Goal: Information Seeking & Learning: Learn about a topic

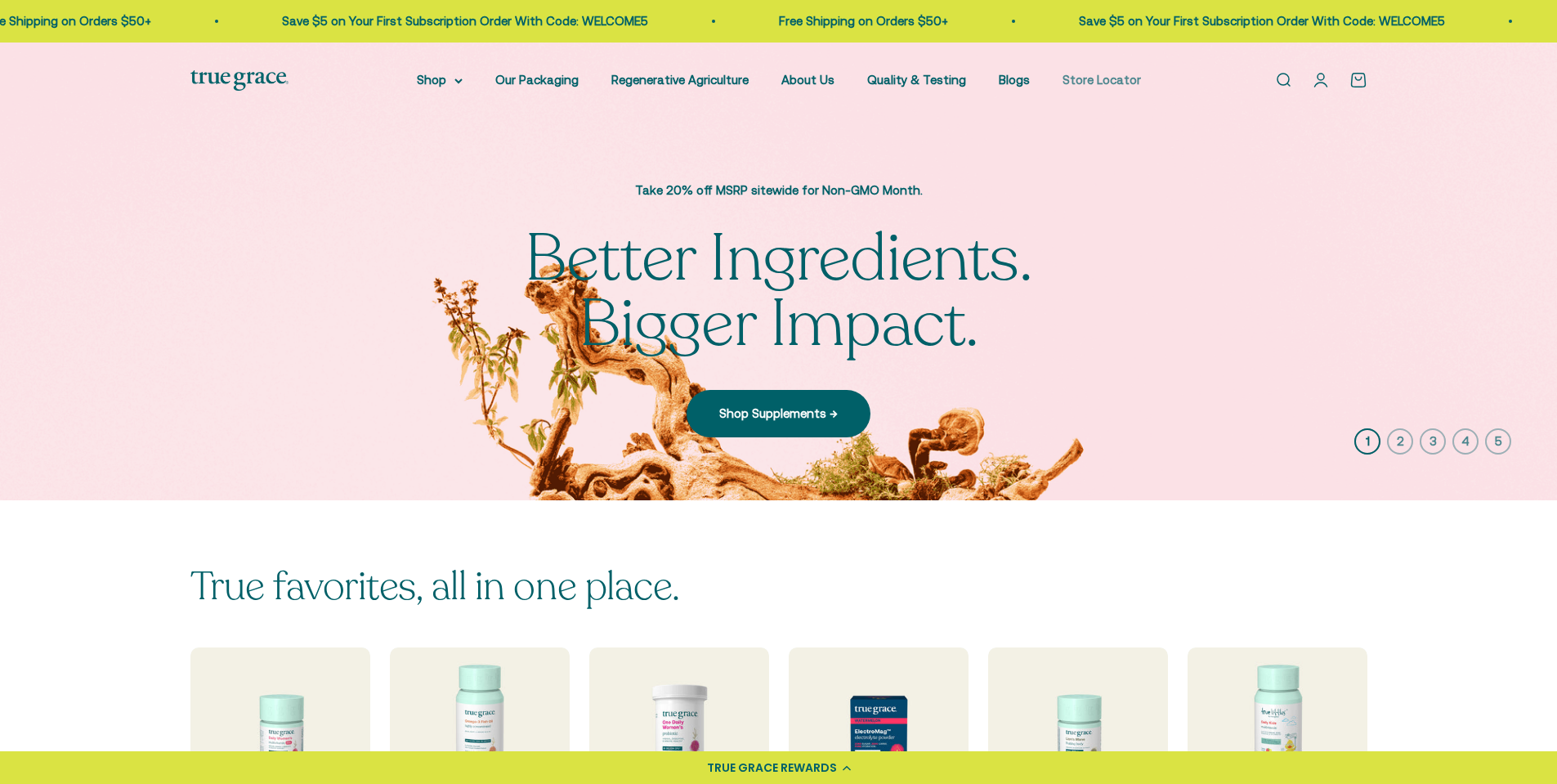
click at [1090, 82] on link "Store Locator" at bounding box center [1102, 79] width 78 height 14
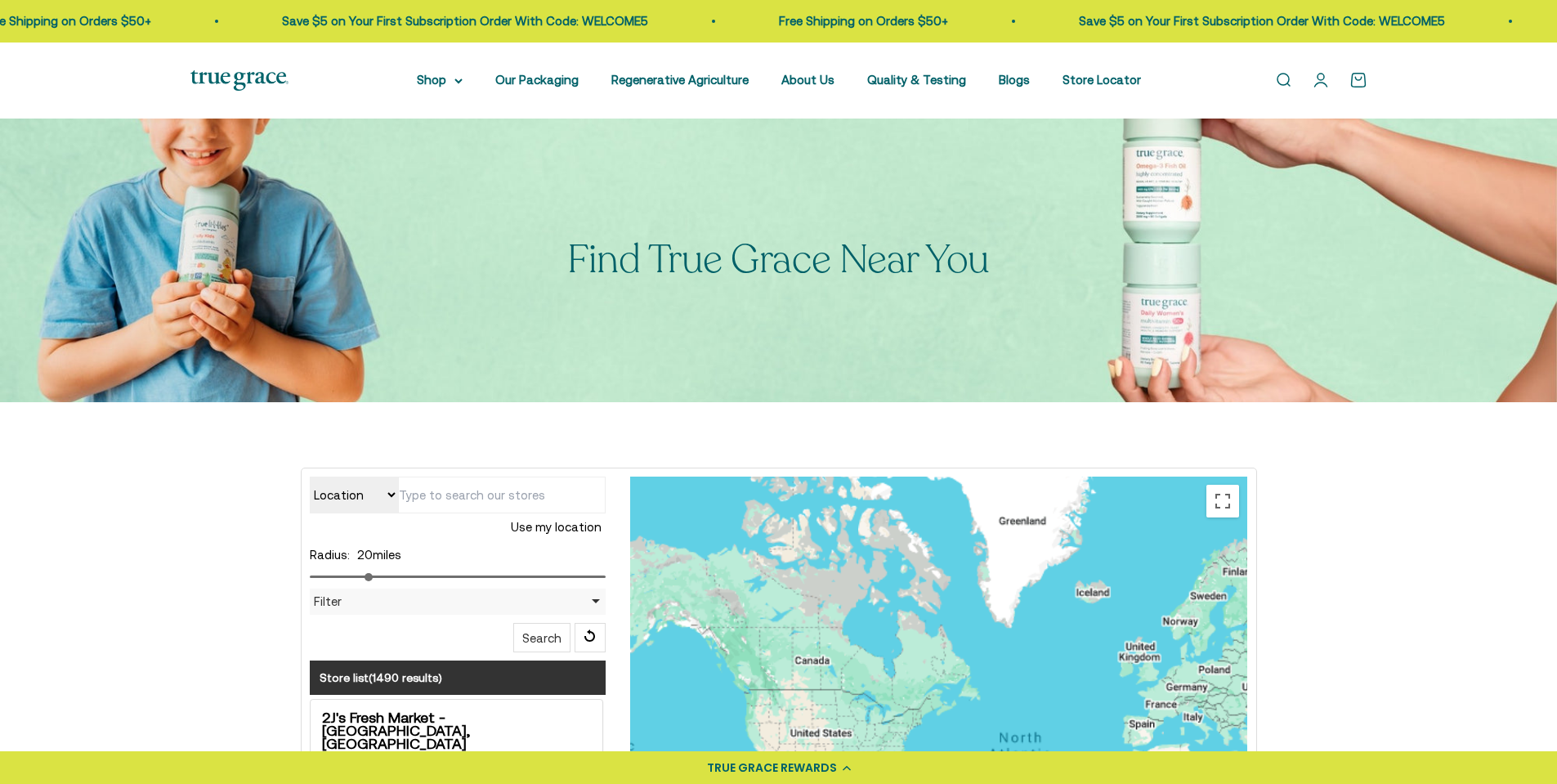
scroll to position [491, 0]
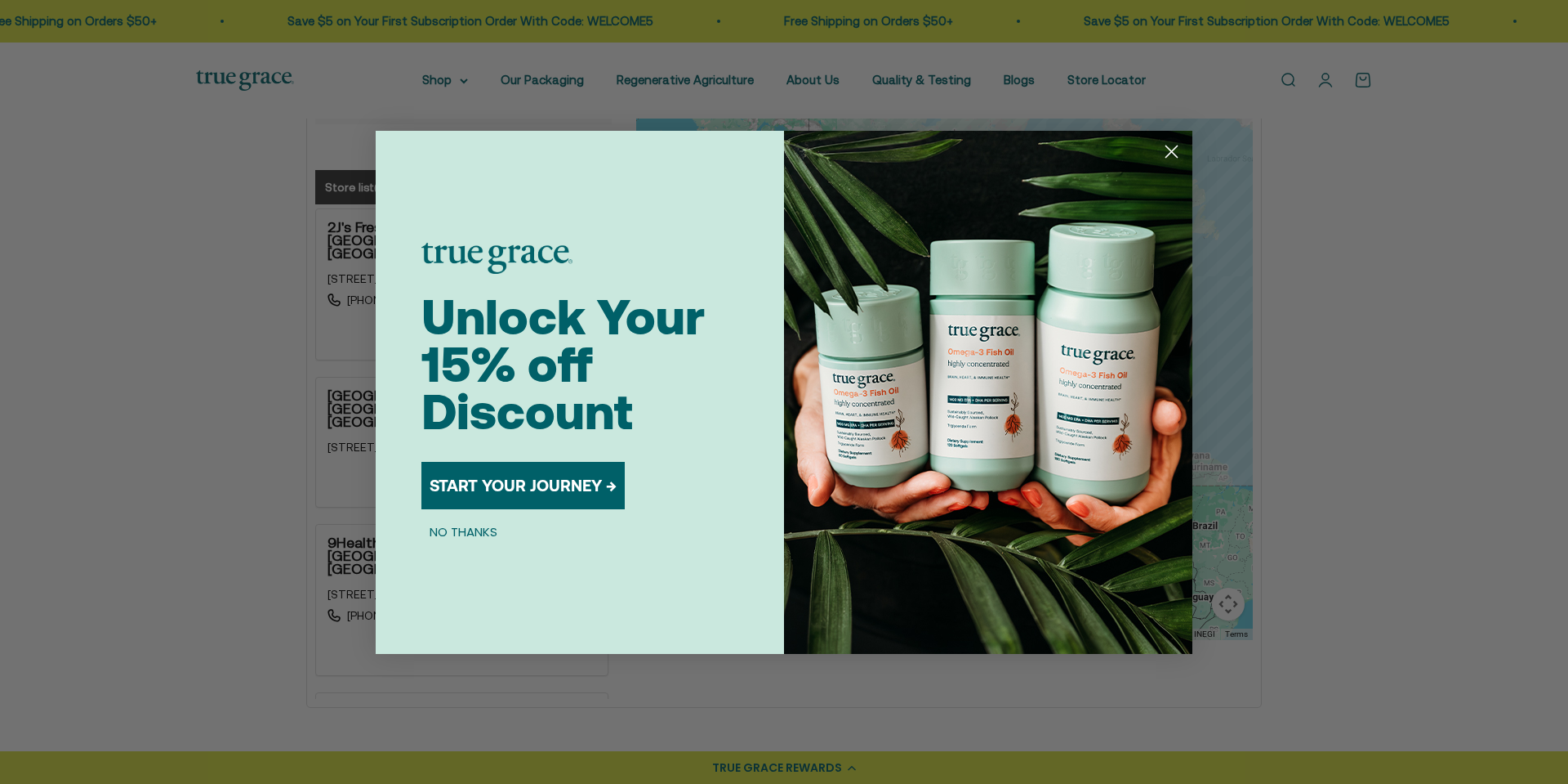
drag, startPoint x: 1174, startPoint y: 148, endPoint x: 1150, endPoint y: 156, distance: 25.3
click at [1174, 148] on icon "Close dialog" at bounding box center [1172, 152] width 12 height 12
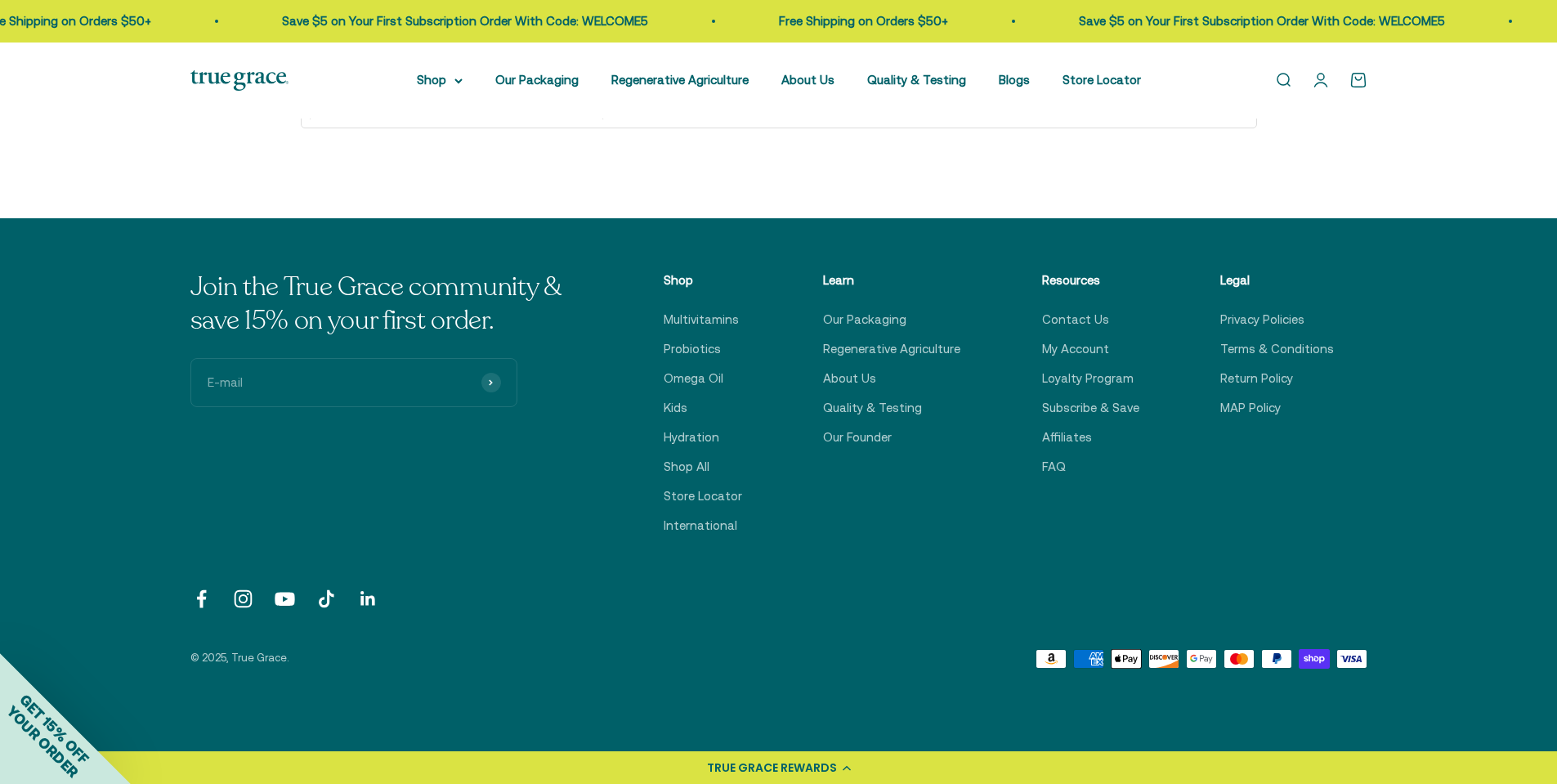
scroll to position [1144, 0]
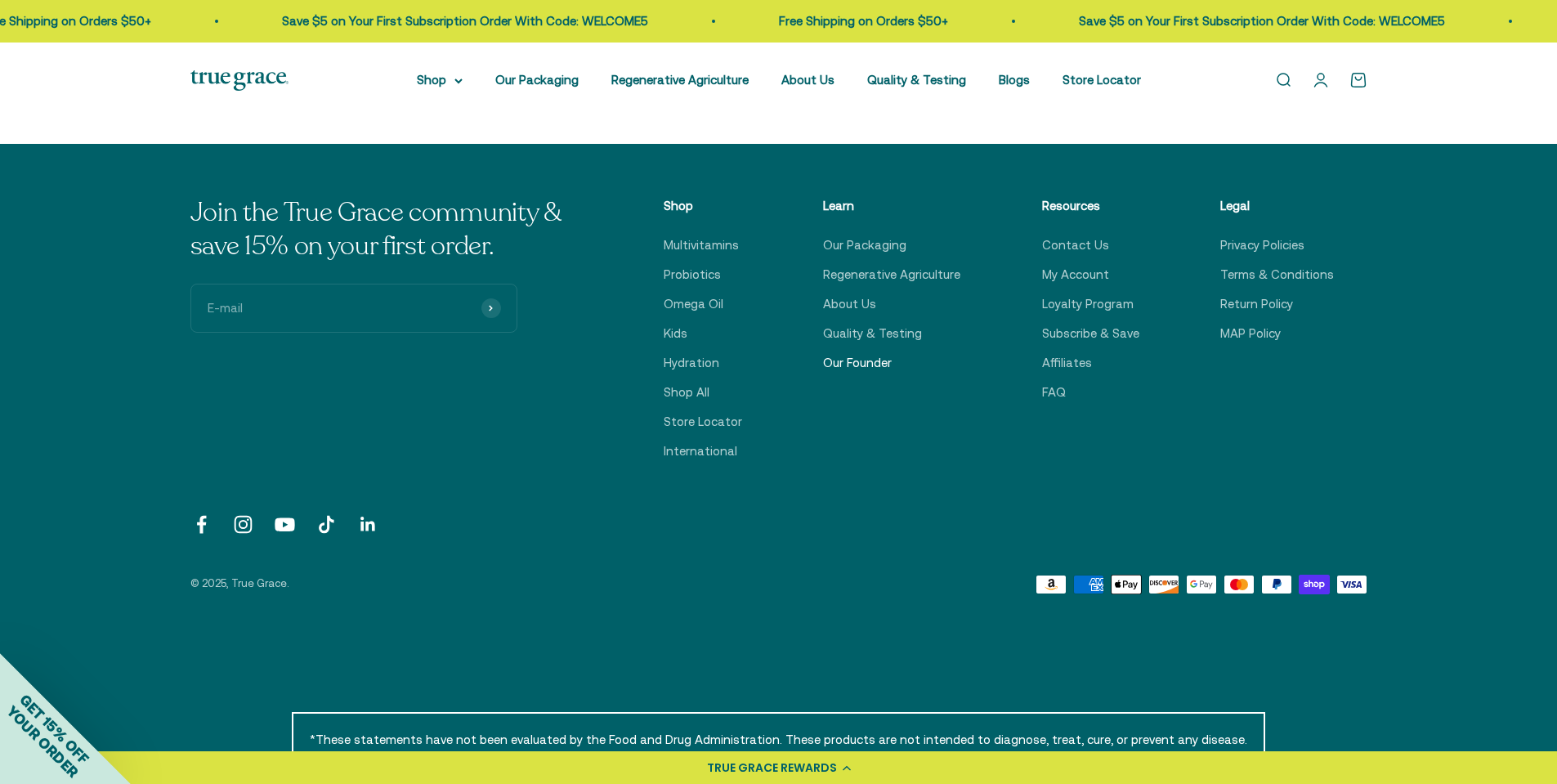
click at [874, 363] on link "Our Founder" at bounding box center [857, 363] width 68 height 20
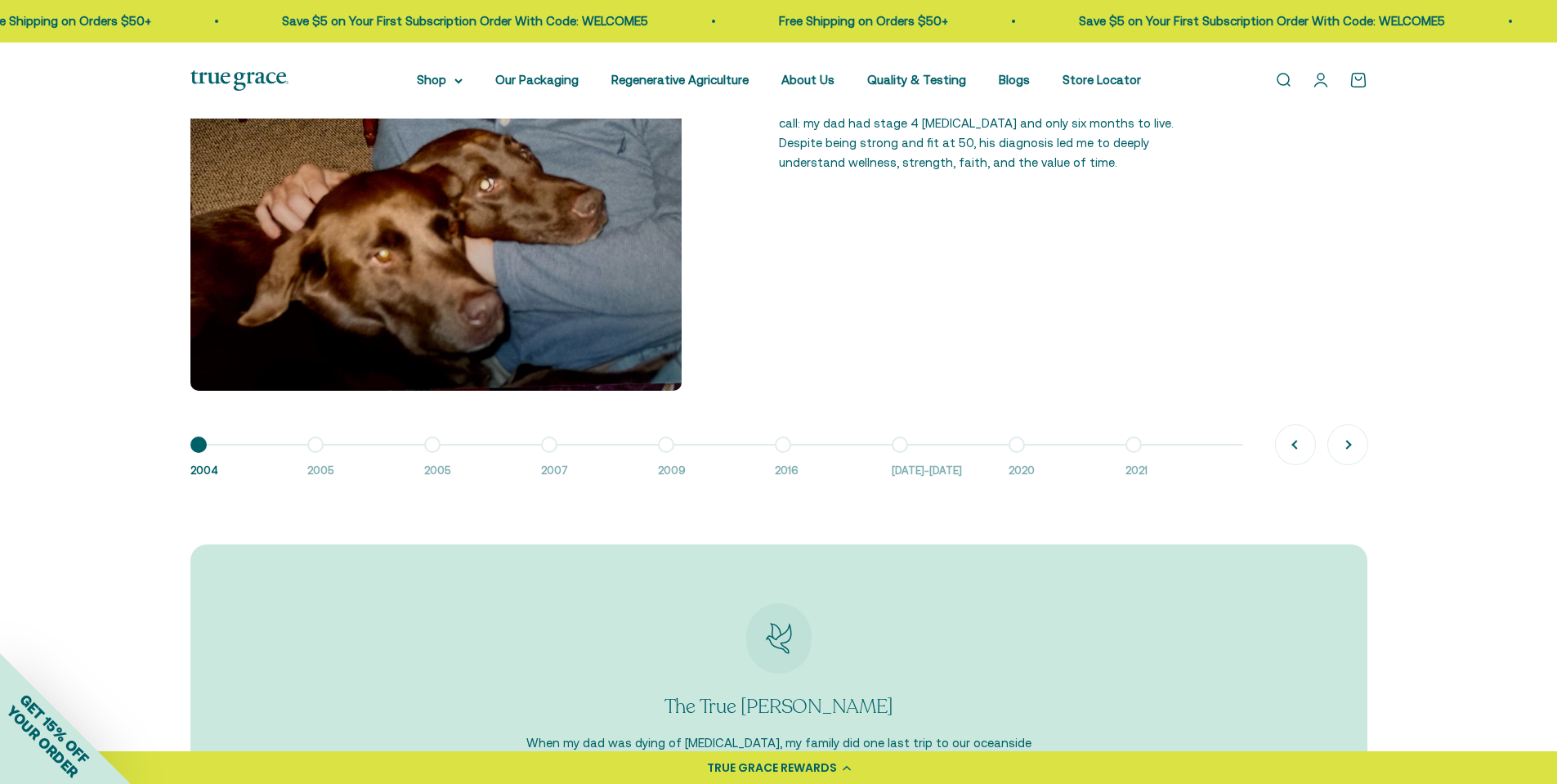
scroll to position [1389, 0]
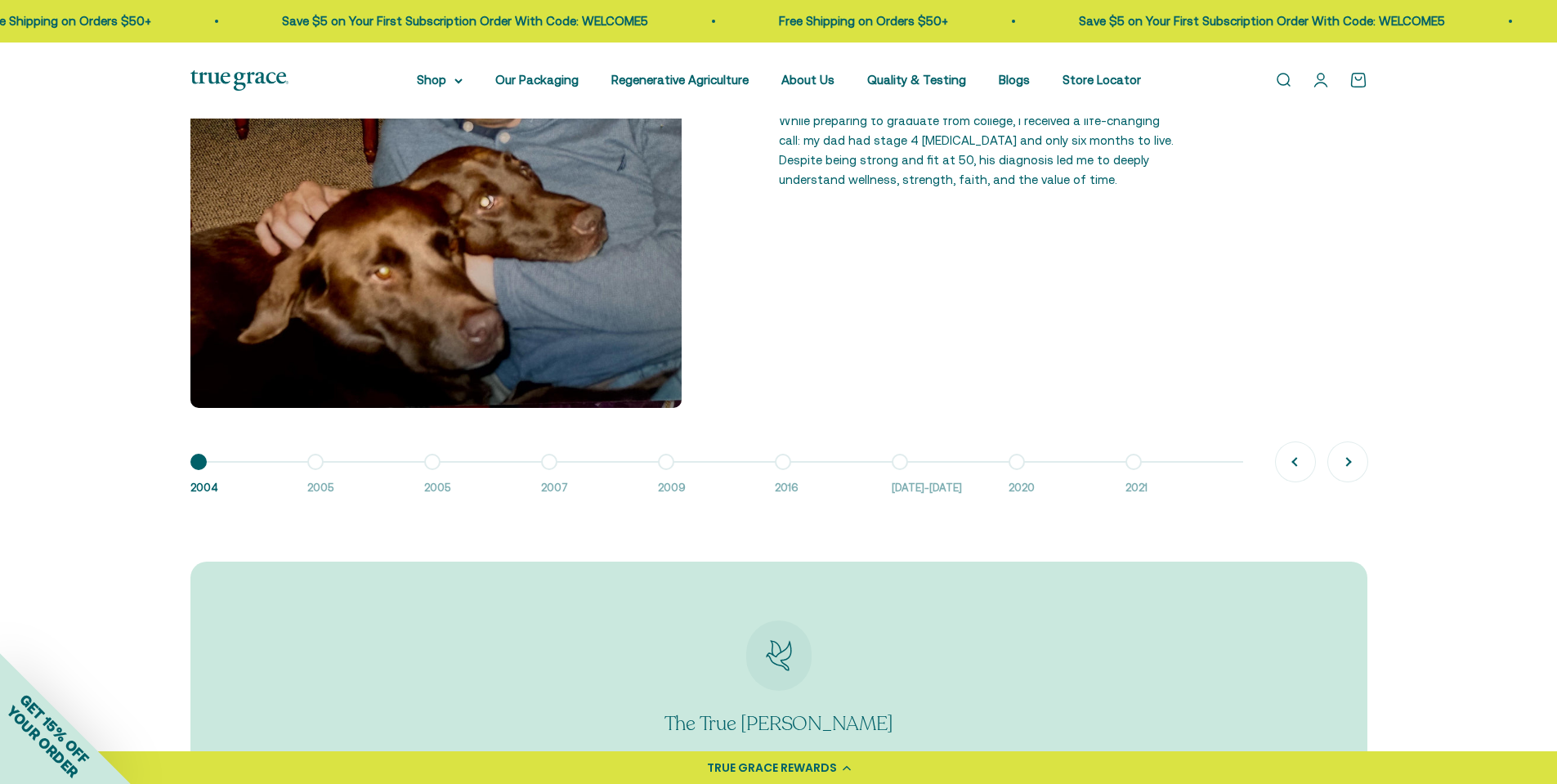
click at [900, 464] on button "Go to item 7 2016-2018" at bounding box center [950, 479] width 117 height 35
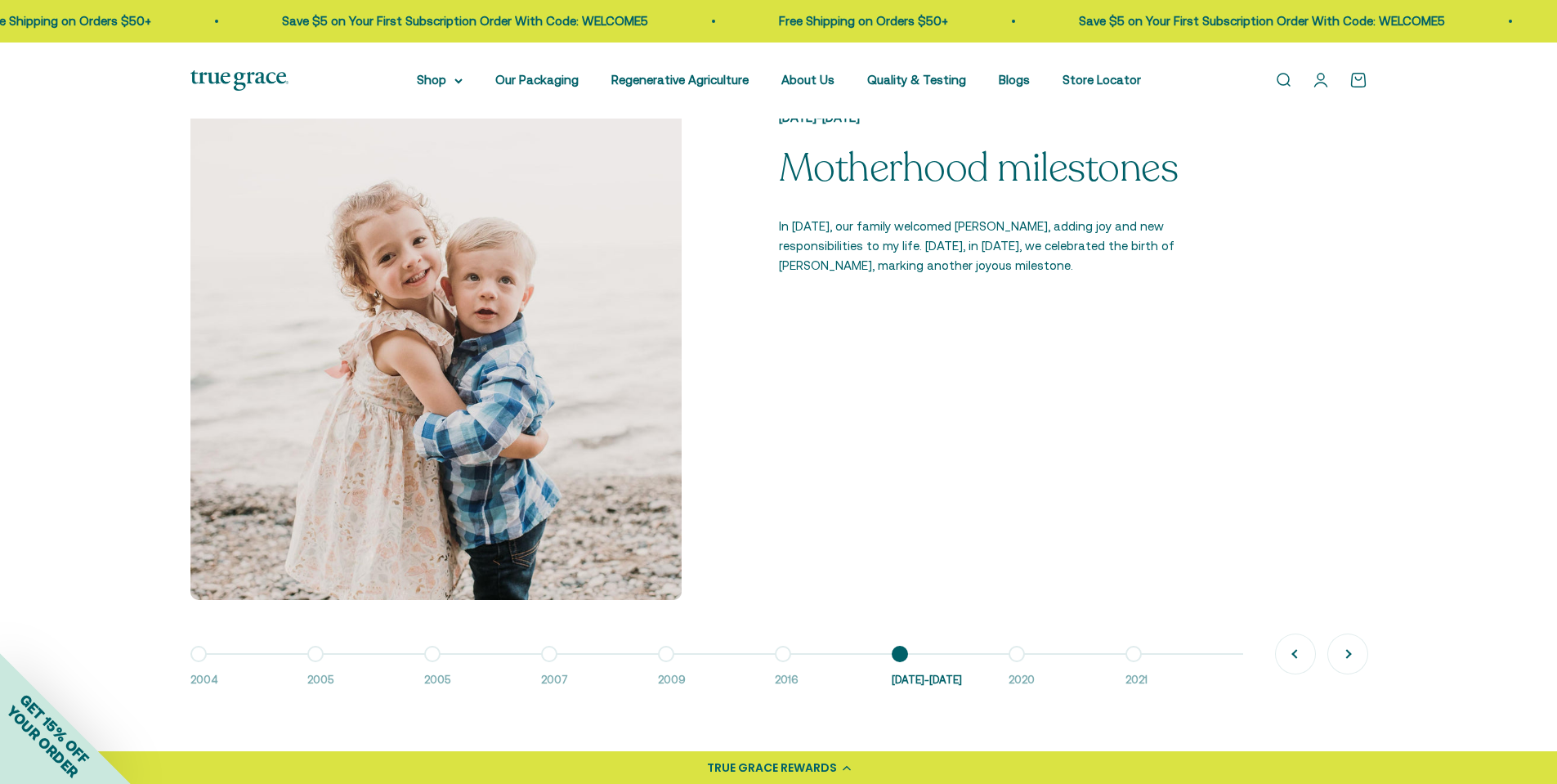
scroll to position [1226, 0]
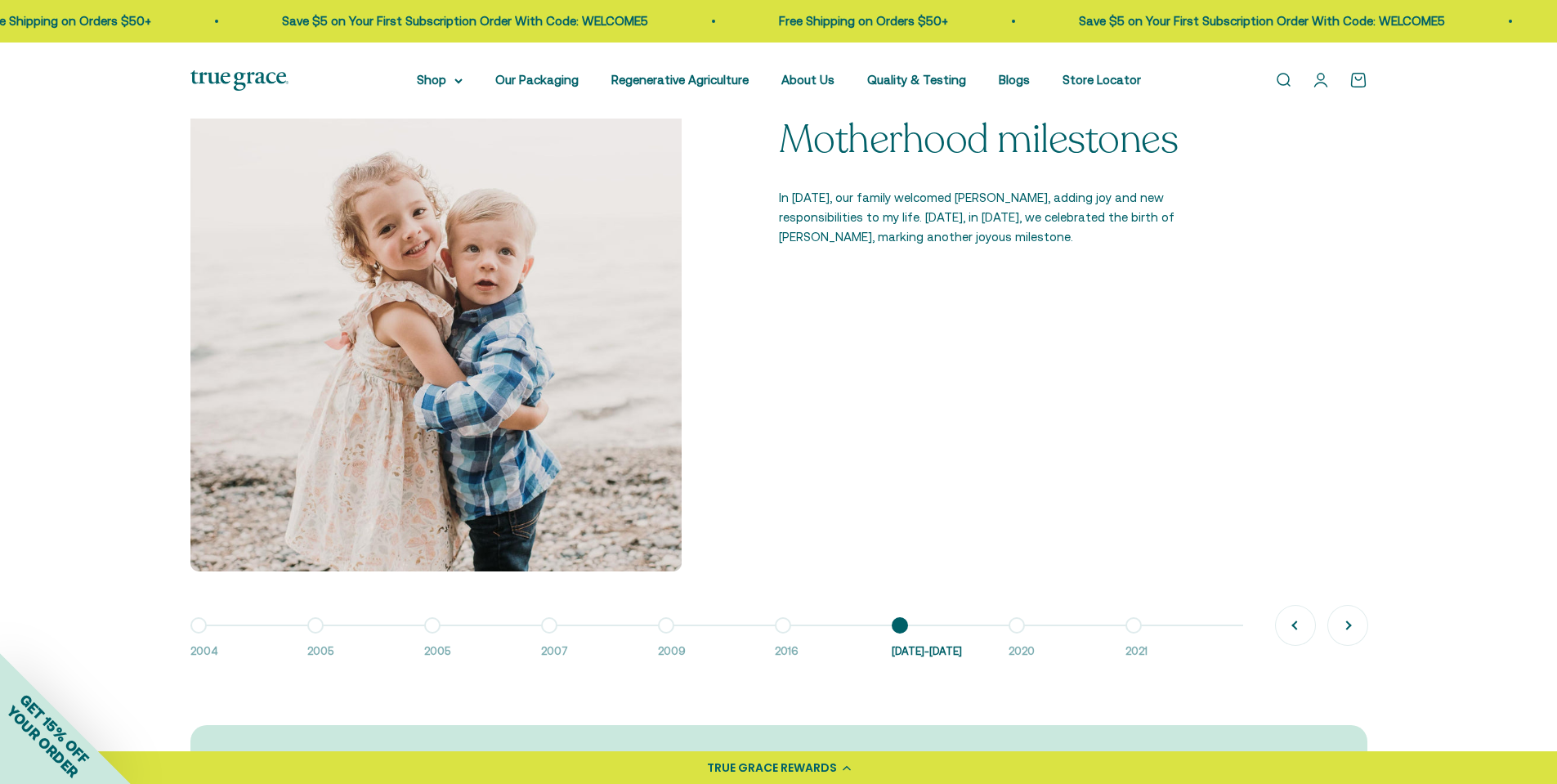
click at [1013, 628] on button "Go to item 8 2020" at bounding box center [1067, 642] width 117 height 35
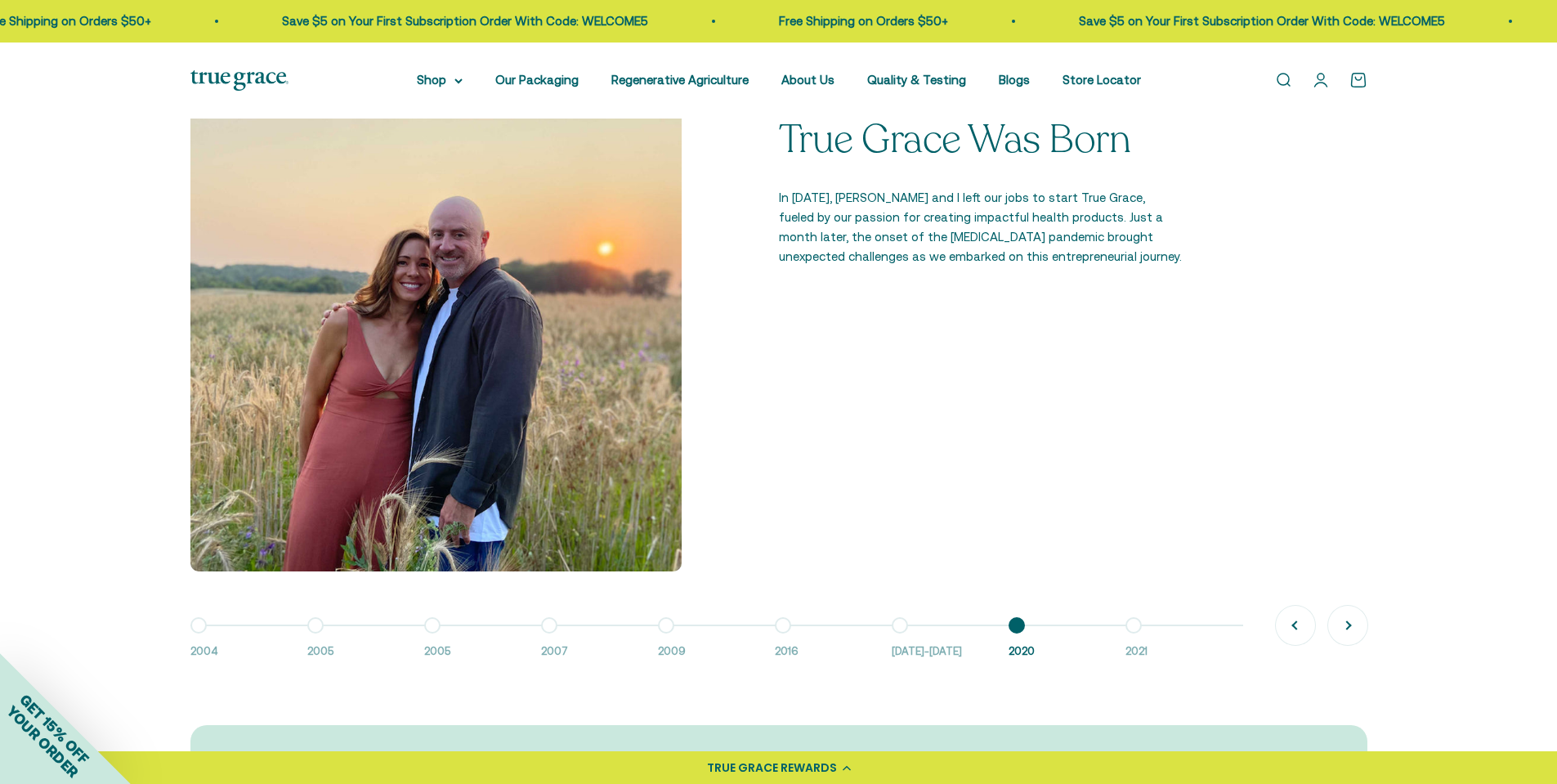
click at [318, 631] on button "Go to item 2 2005" at bounding box center [366, 642] width 117 height 35
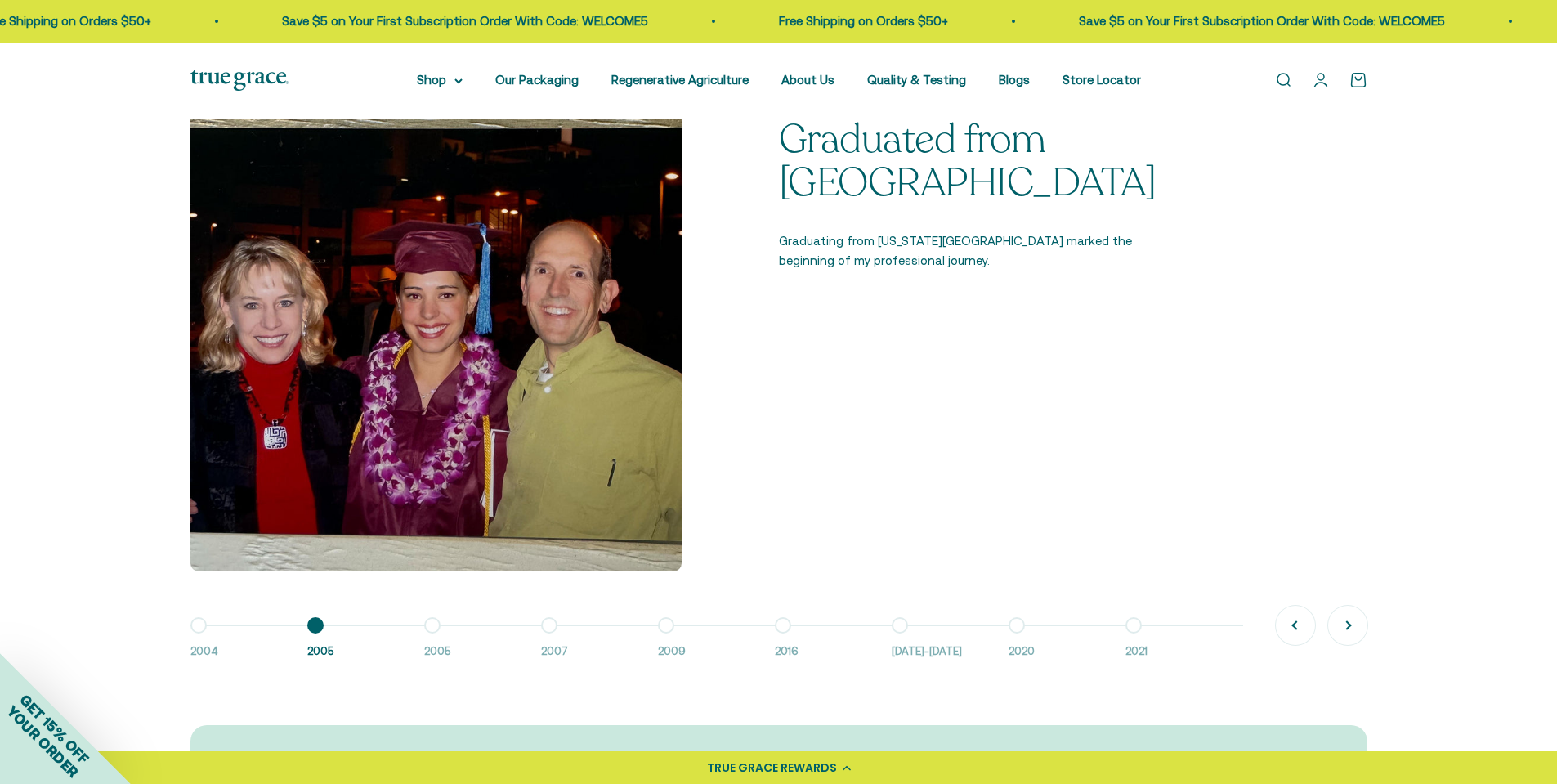
click at [426, 627] on button "Go to item 3 2005" at bounding box center [483, 642] width 117 height 35
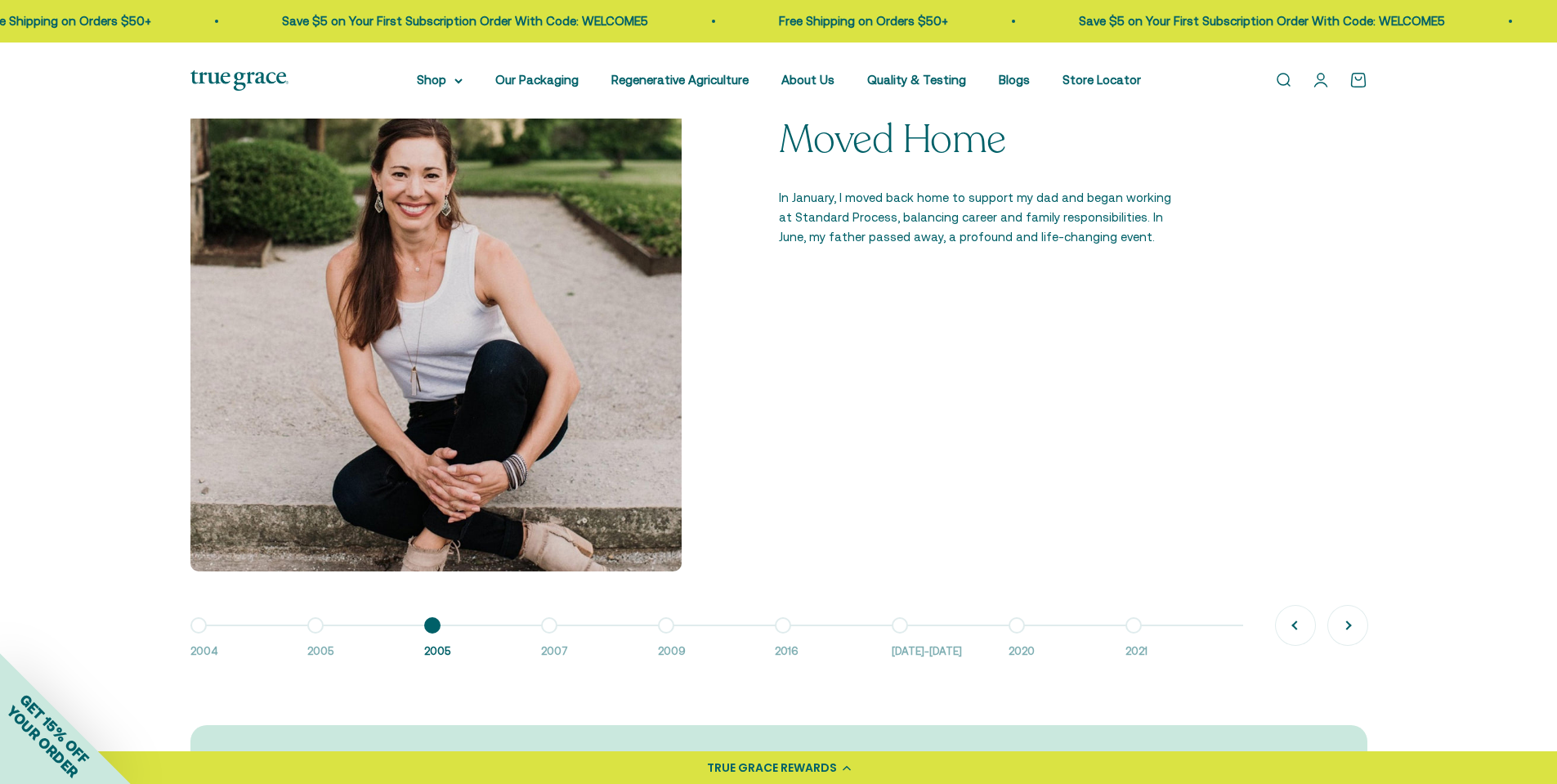
click at [548, 625] on button "Go to item 4 2007" at bounding box center [600, 642] width 117 height 35
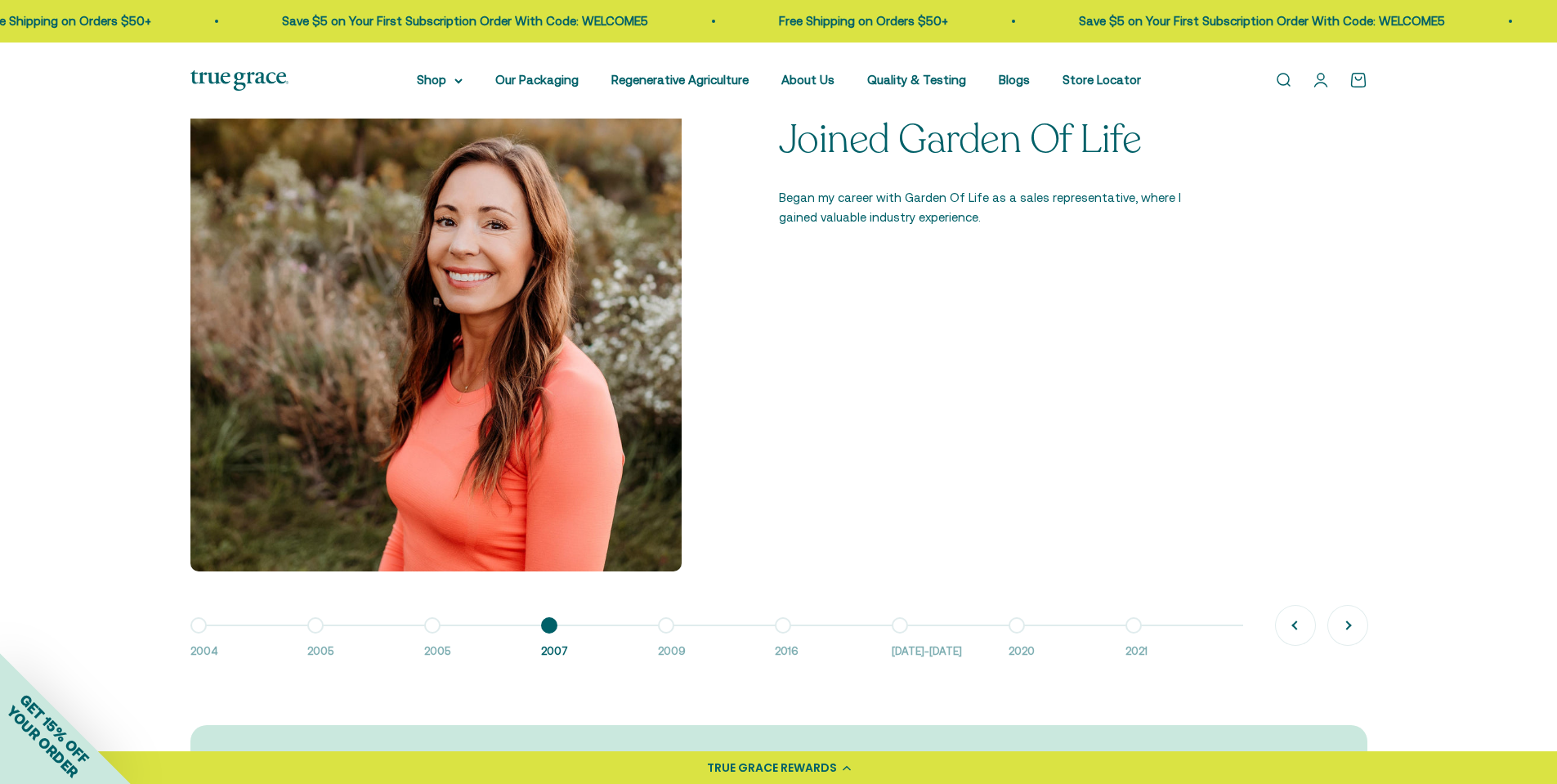
click at [668, 625] on button "Go to item 5 2009" at bounding box center [717, 642] width 117 height 35
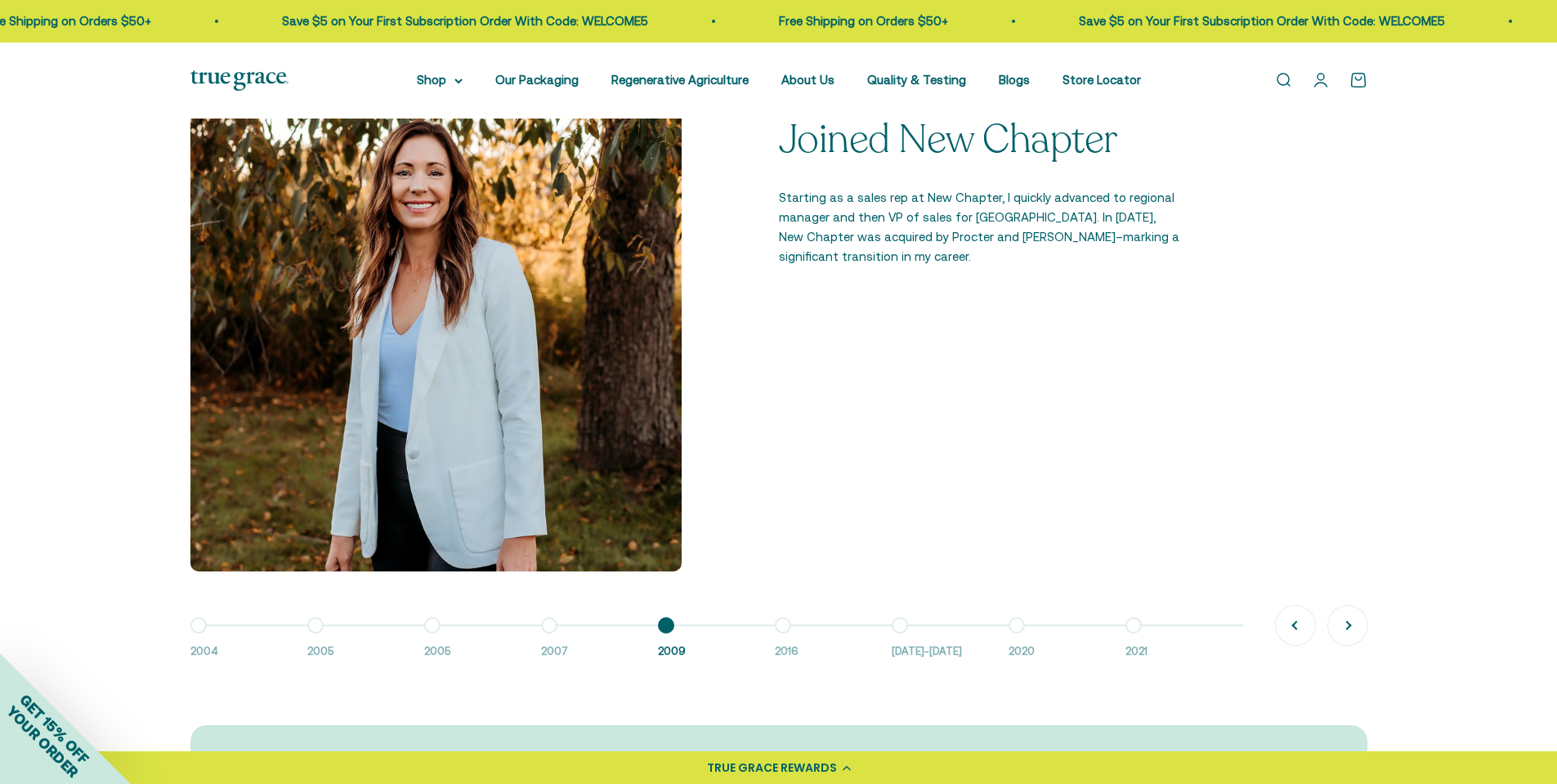
click at [778, 625] on button "Go to item 6 2016" at bounding box center [833, 642] width 117 height 35
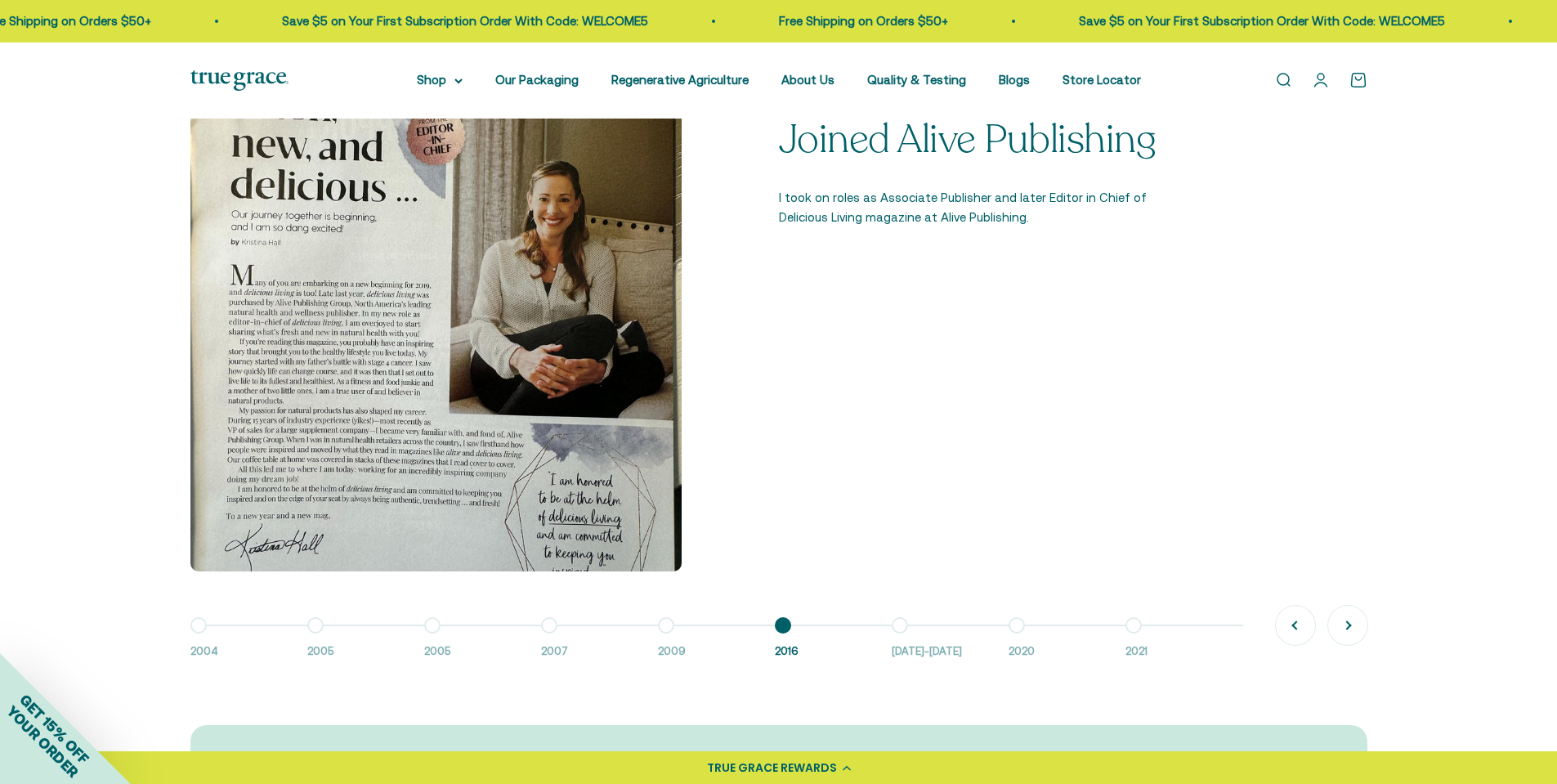
click at [912, 629] on button "Go to item 7 2016-2018" at bounding box center [950, 642] width 117 height 35
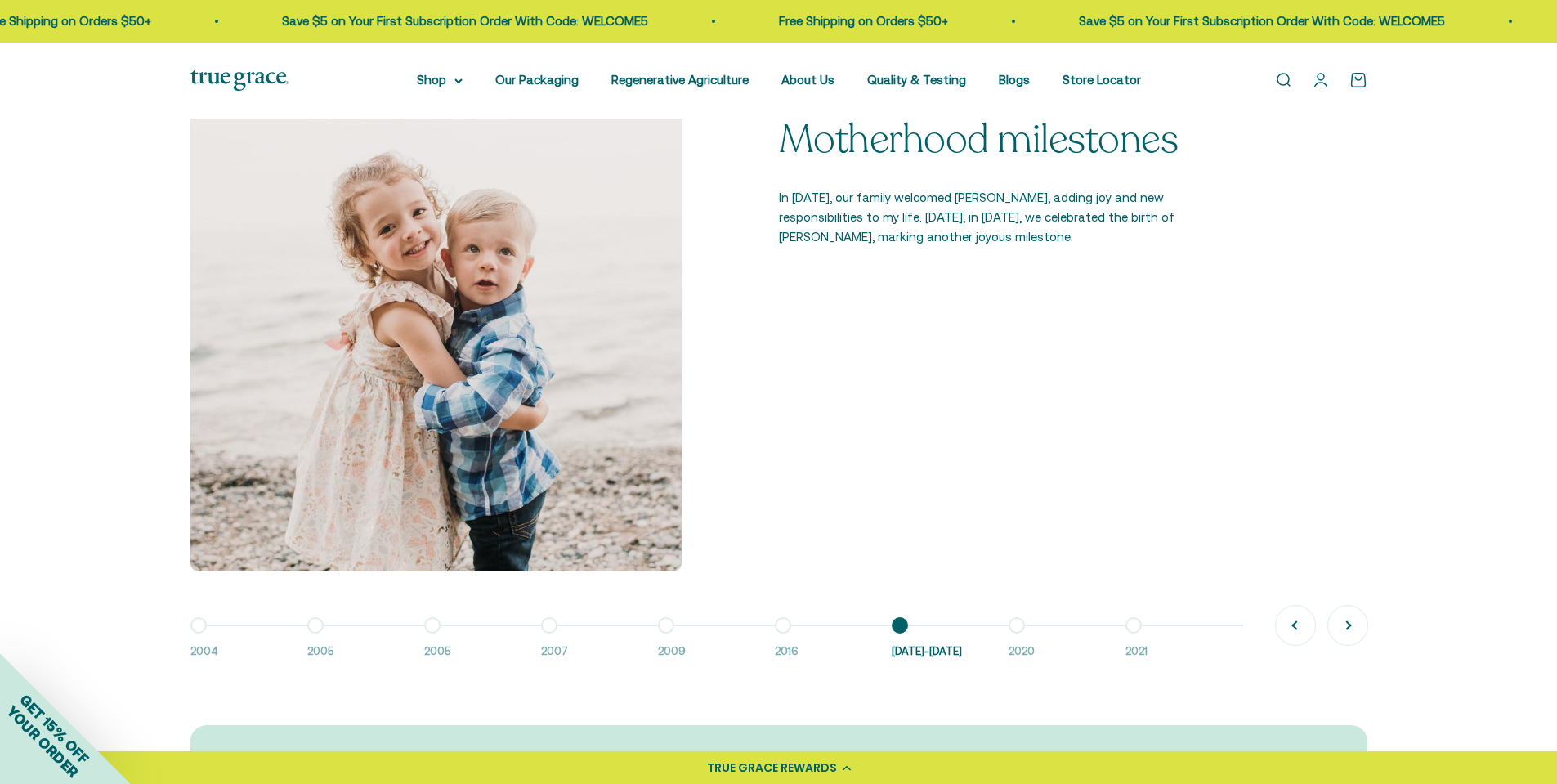
click at [1016, 629] on button "Go to item 8 2020" at bounding box center [1067, 642] width 117 height 35
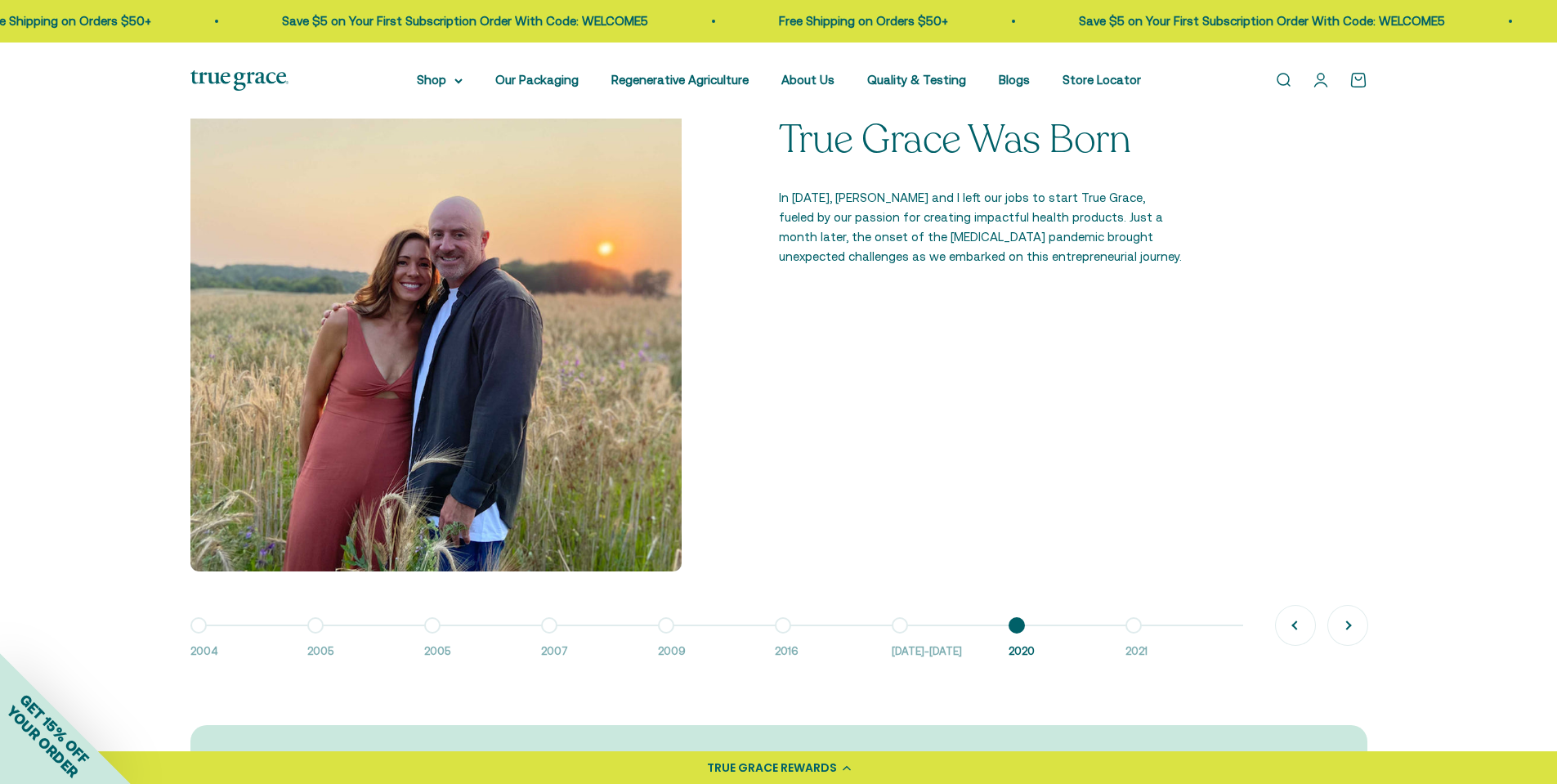
click at [1137, 629] on button "Go to item 9 2021" at bounding box center [1184, 642] width 117 height 35
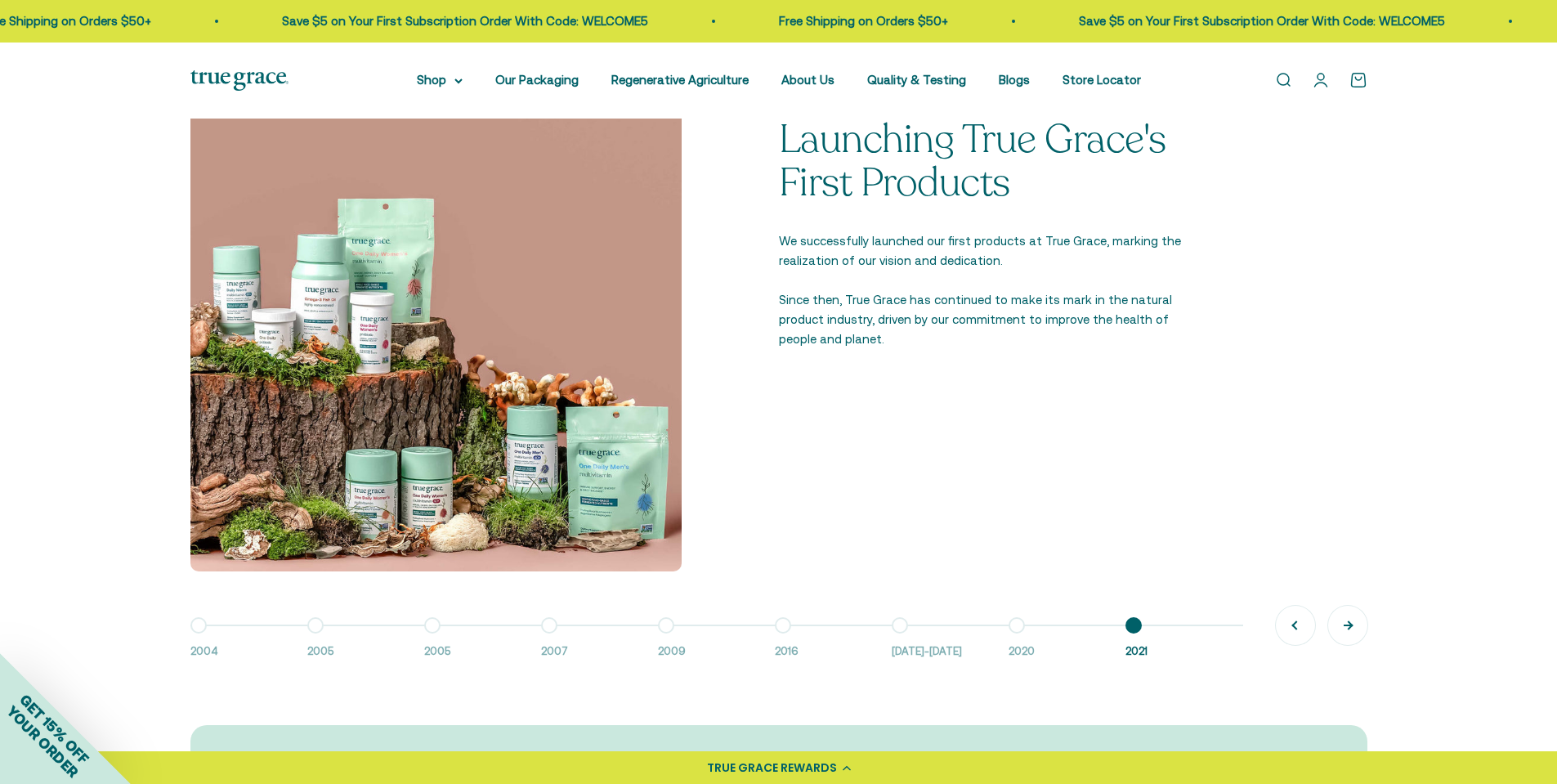
click at [1347, 622] on button "Next" at bounding box center [1349, 625] width 40 height 40
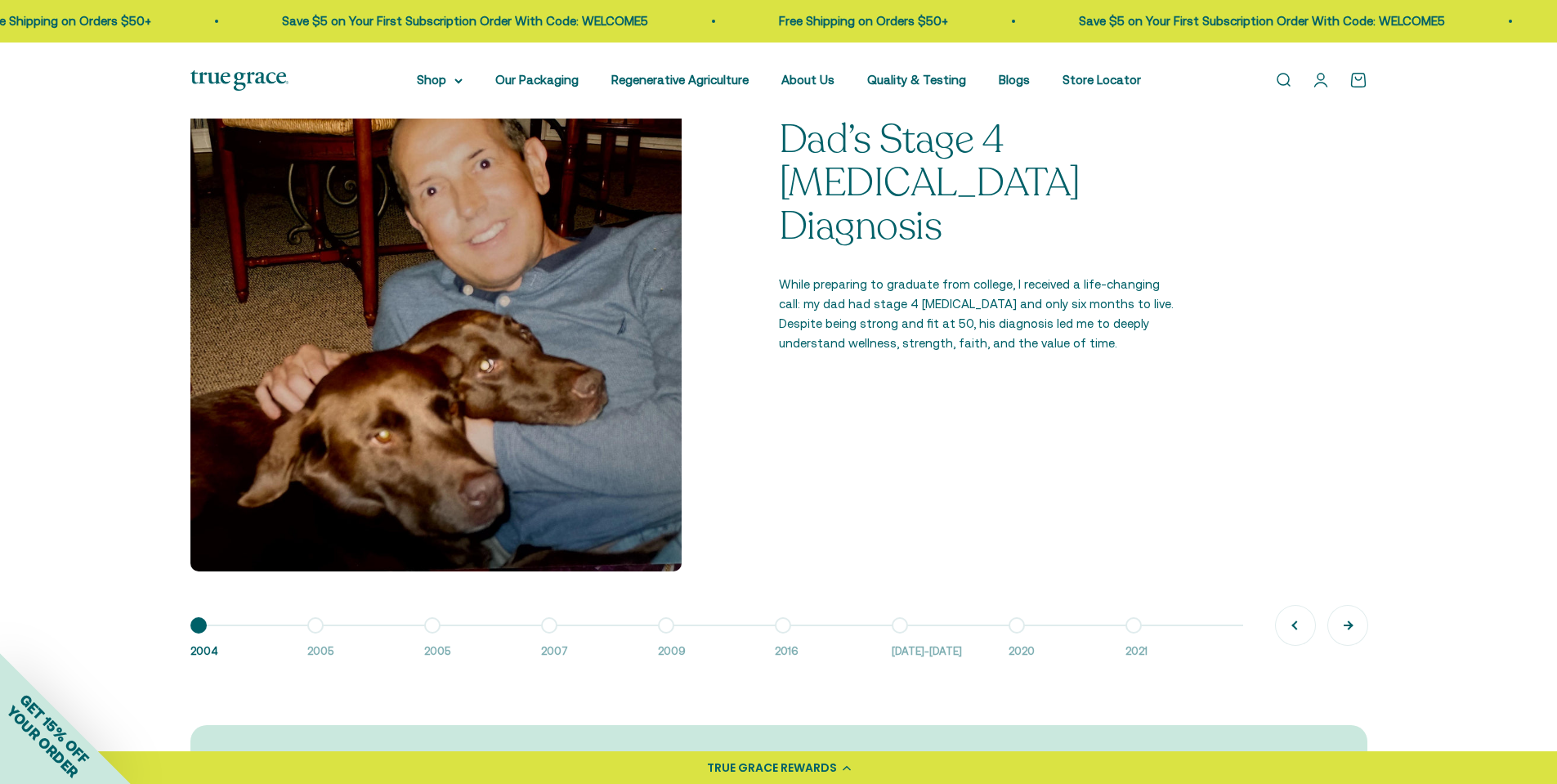
click at [1347, 622] on button "Next" at bounding box center [1349, 625] width 40 height 40
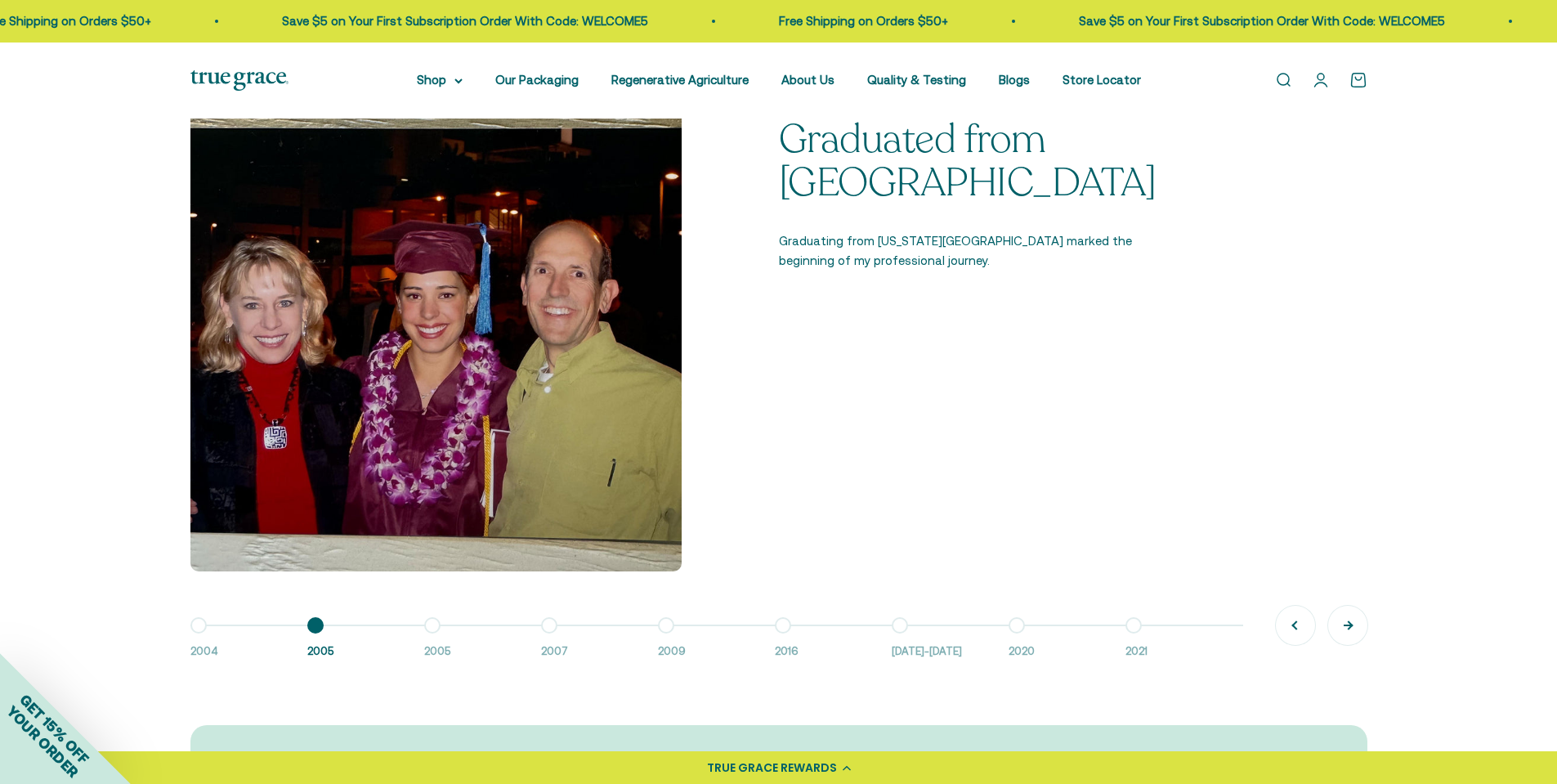
click at [1356, 625] on button "Next" at bounding box center [1349, 625] width 40 height 40
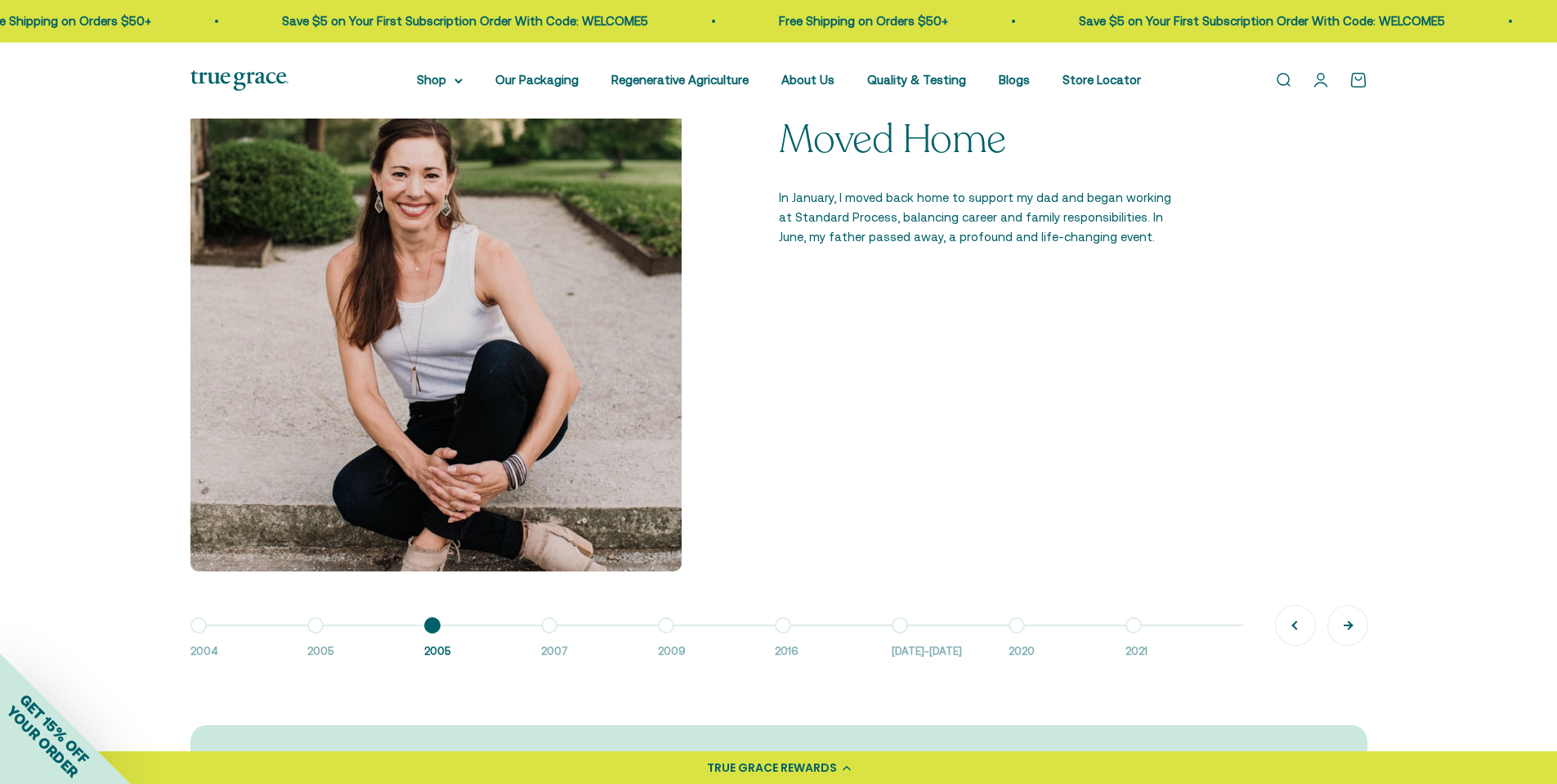
click at [1356, 625] on button "Next" at bounding box center [1349, 625] width 40 height 40
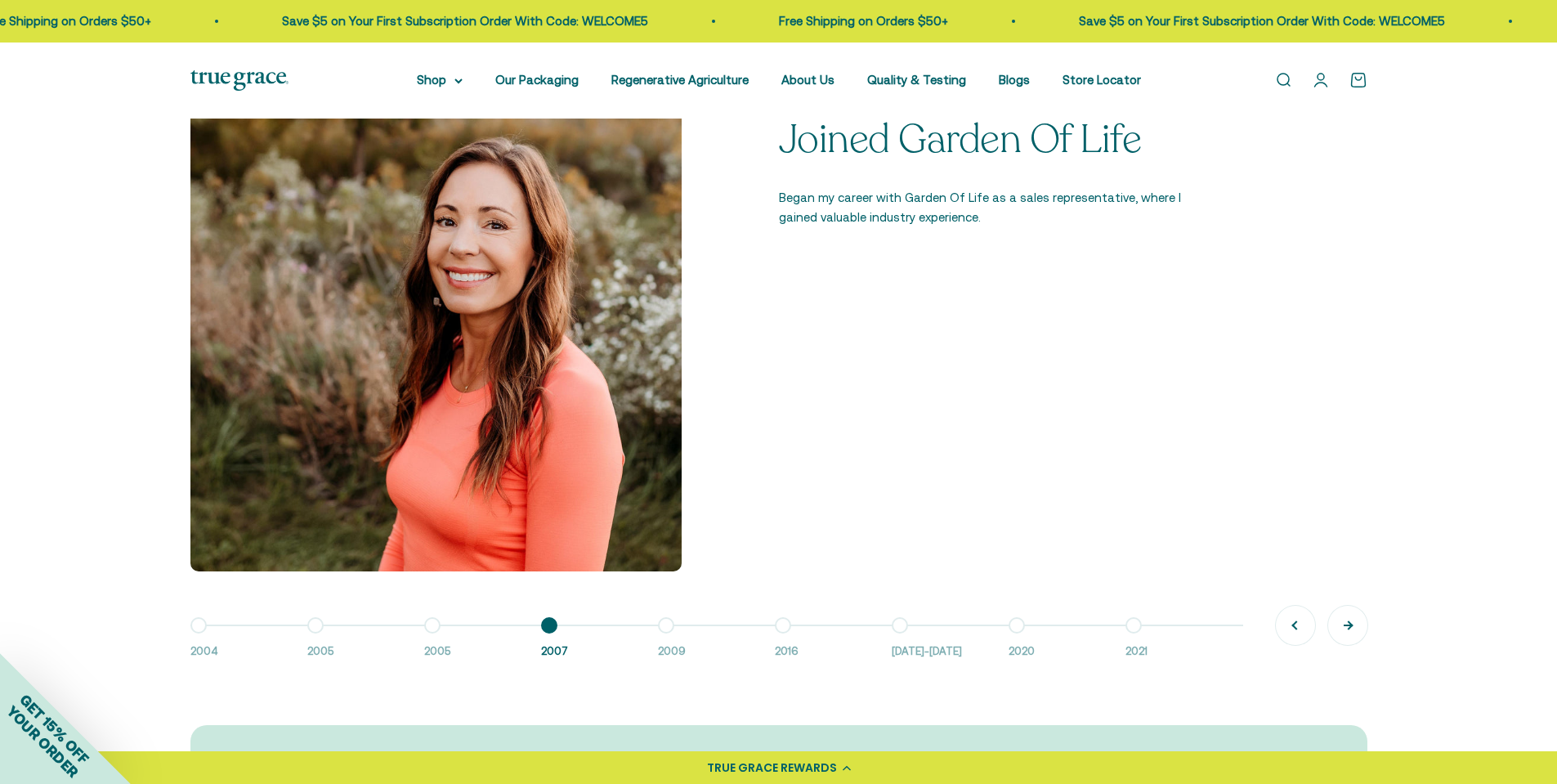
click at [1356, 625] on button "Next" at bounding box center [1349, 625] width 40 height 40
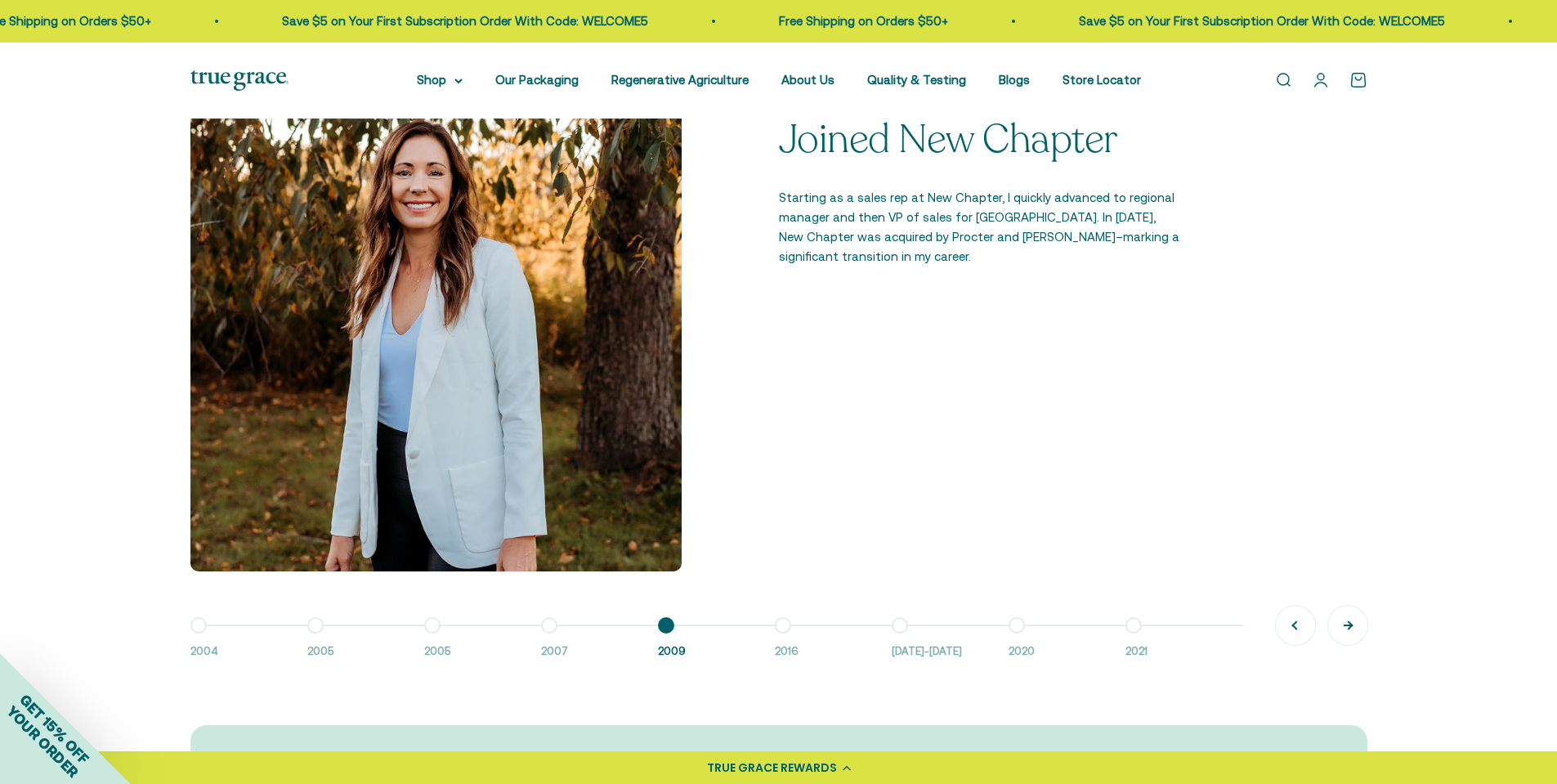
click at [1356, 625] on button "Next" at bounding box center [1349, 625] width 40 height 40
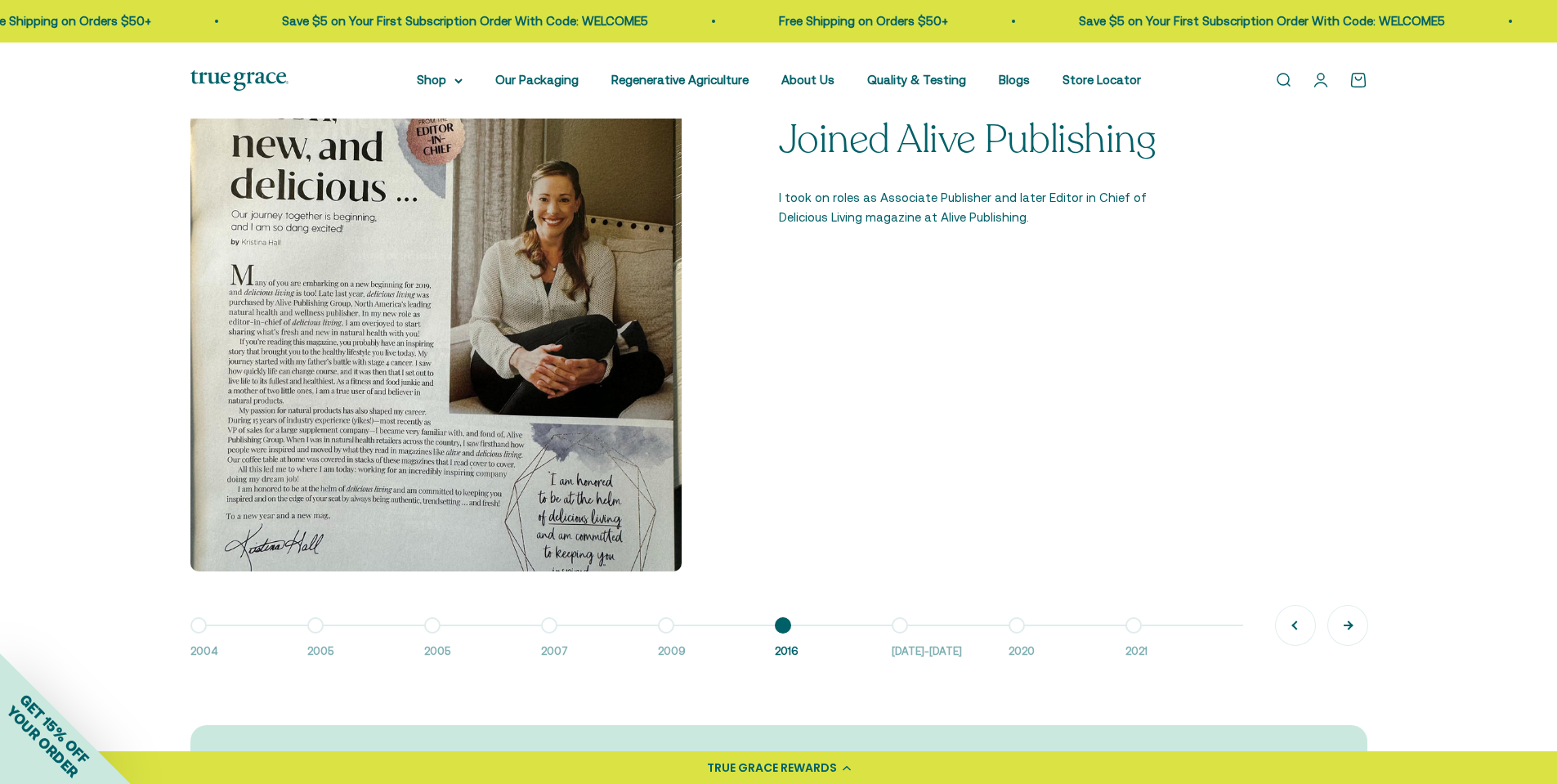
click at [1356, 625] on button "Next" at bounding box center [1349, 625] width 40 height 40
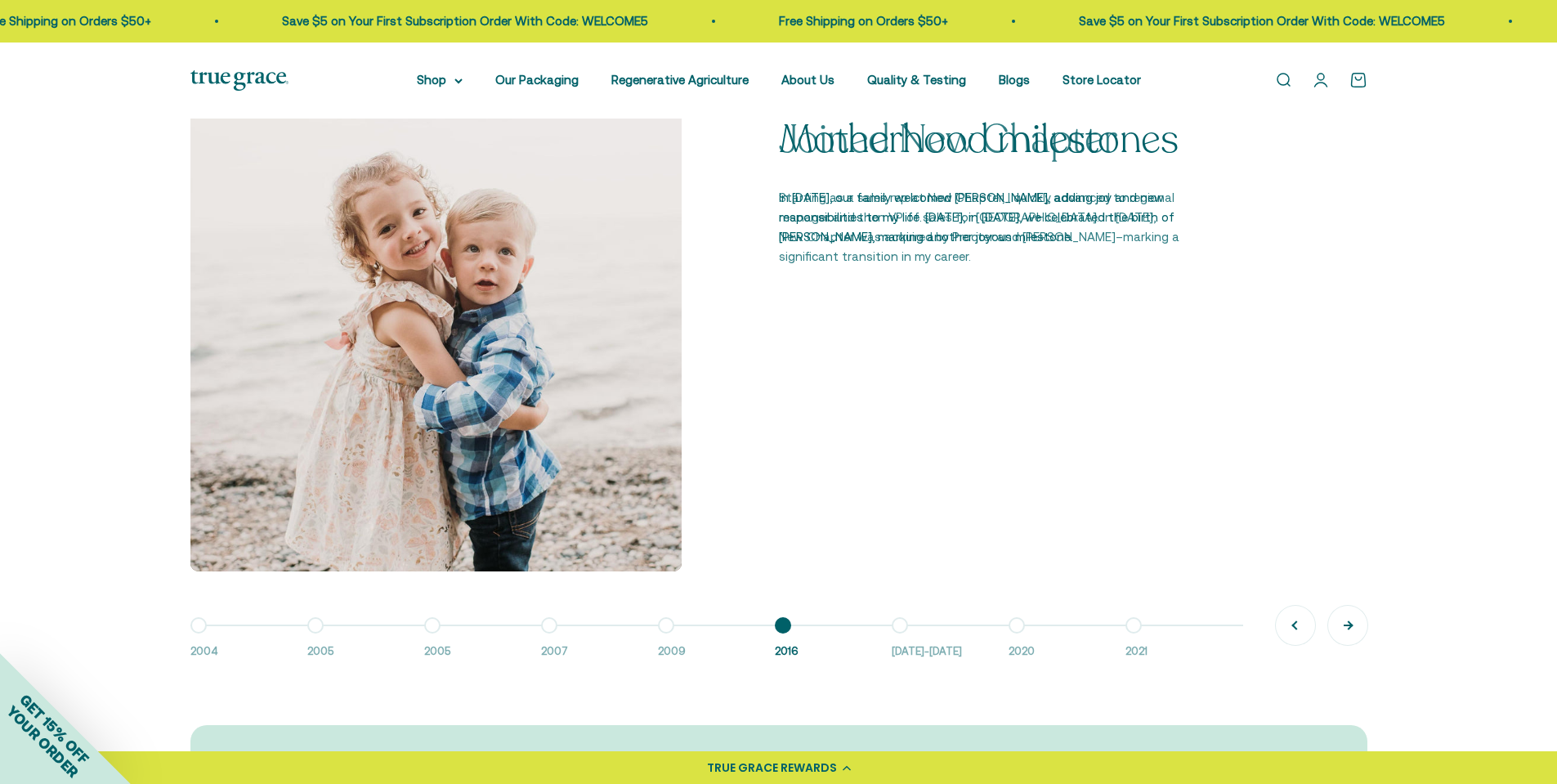
click at [1356, 625] on button "Next" at bounding box center [1349, 625] width 40 height 40
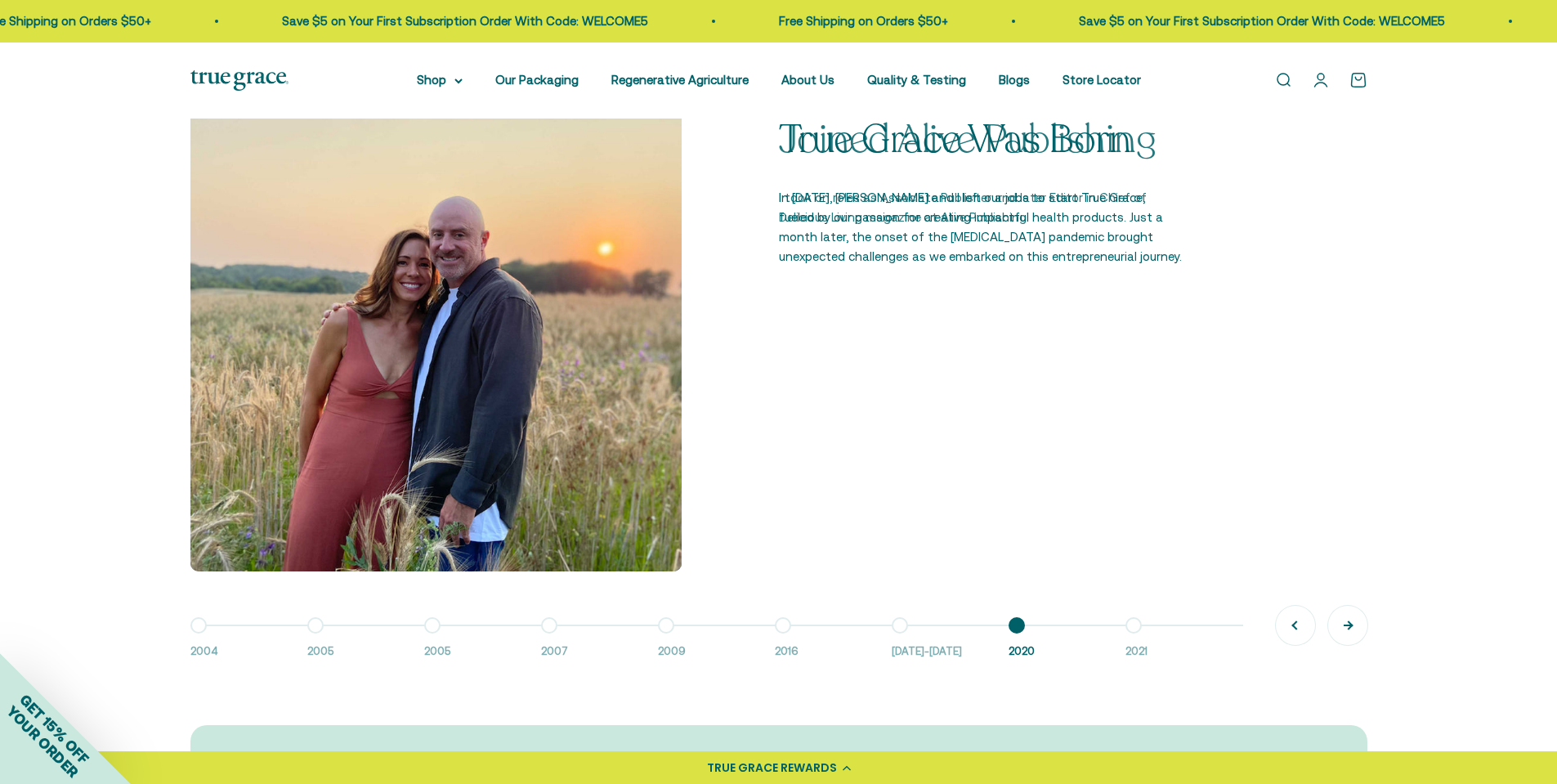
click at [1356, 625] on button "Next" at bounding box center [1349, 625] width 40 height 40
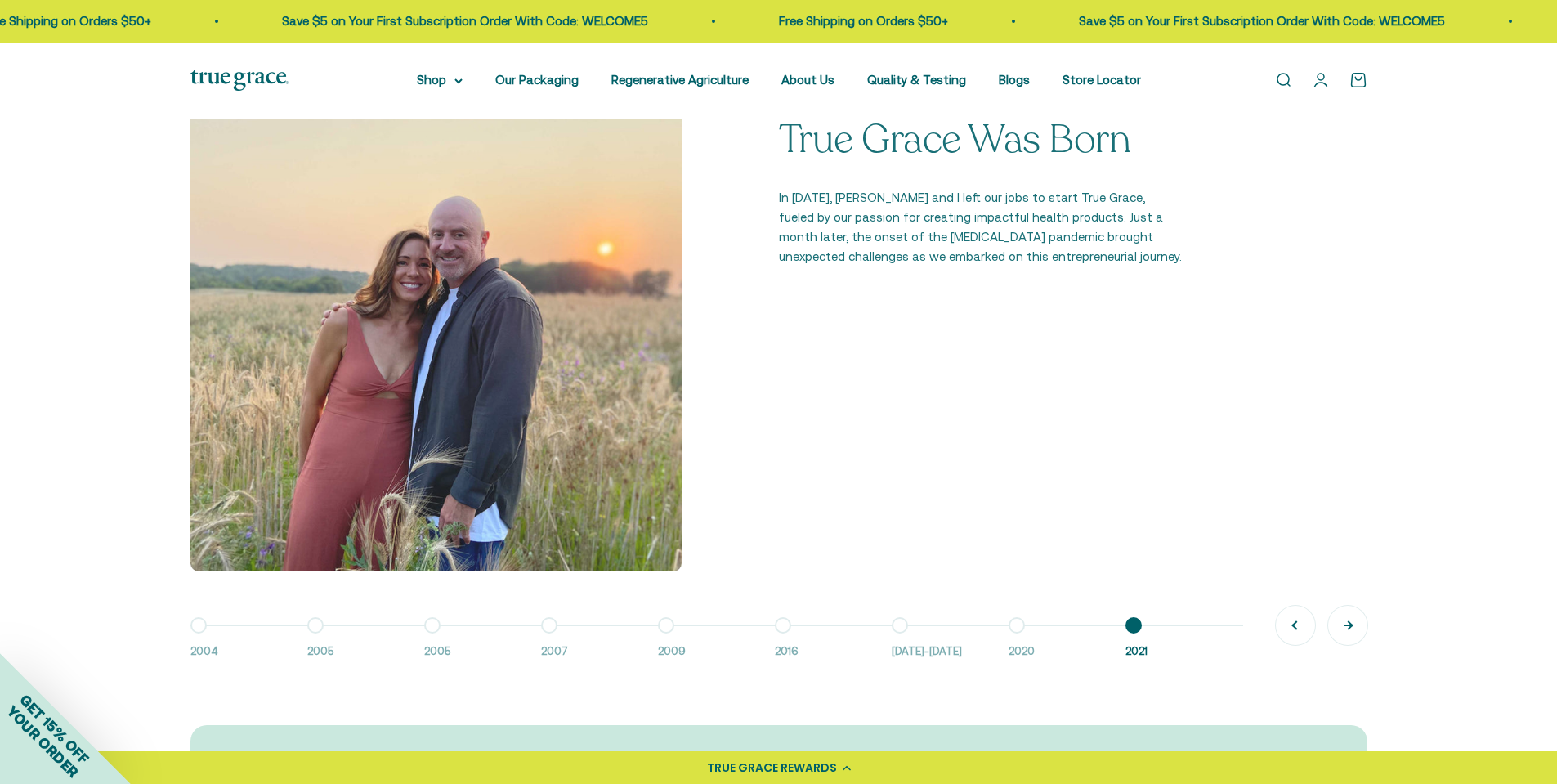
click at [1356, 625] on button "Next" at bounding box center [1349, 625] width 40 height 40
